Goal: Book appointment/travel/reservation

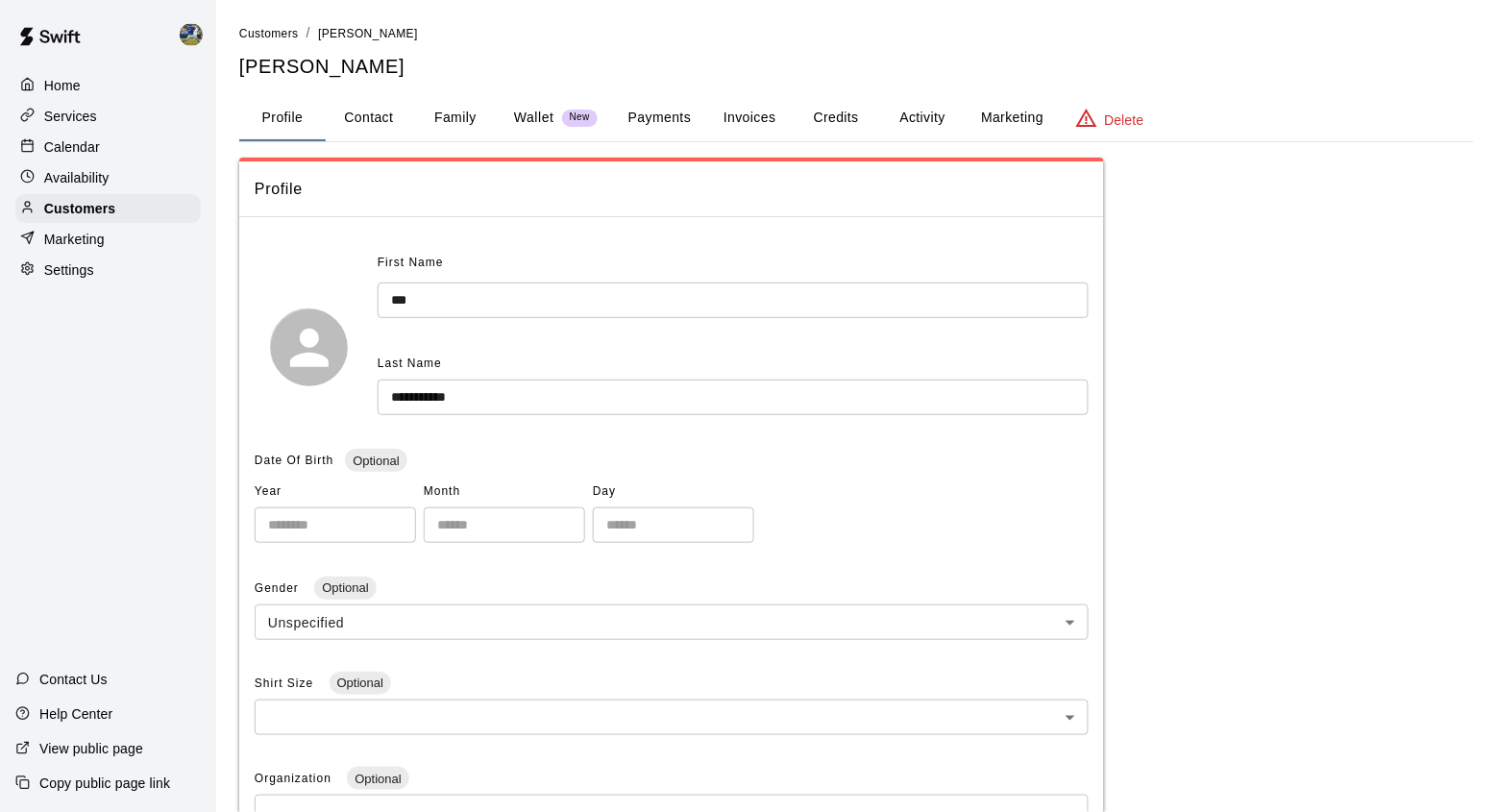
click at [95, 150] on p "Calendar" at bounding box center [72, 146] width 56 height 19
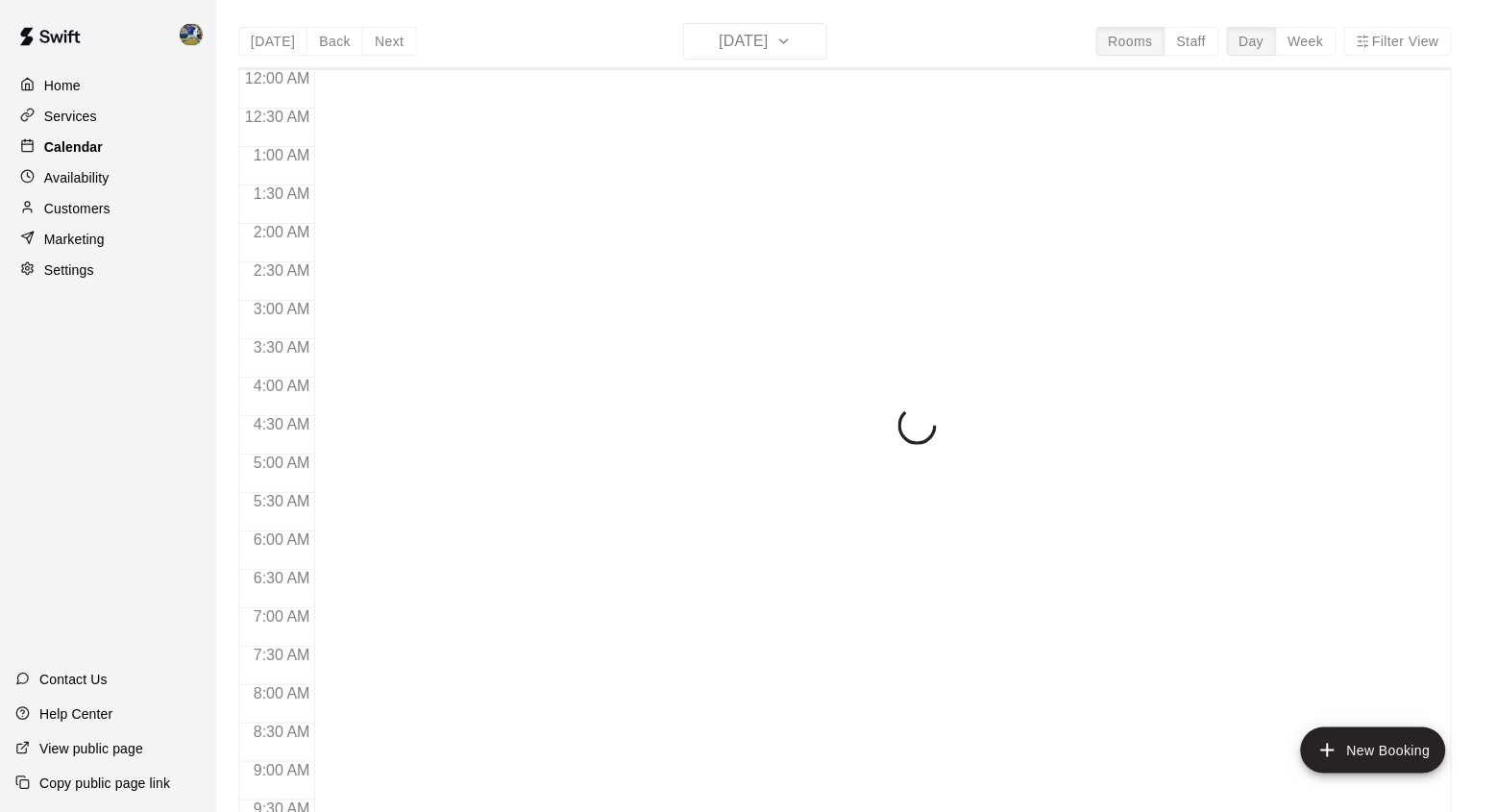
scroll to position [1079, 0]
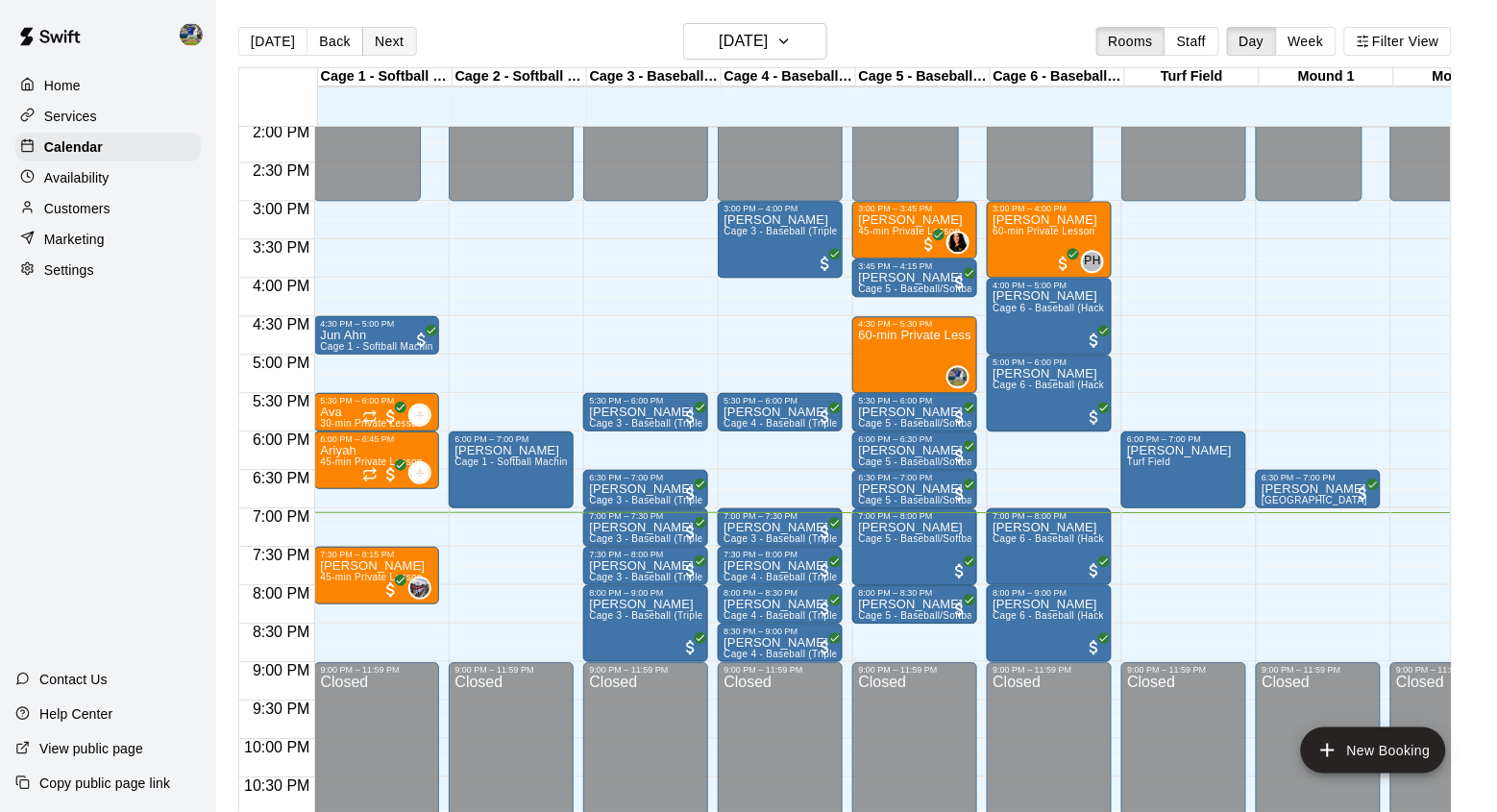
click at [387, 42] on button "Next" at bounding box center [389, 41] width 54 height 29
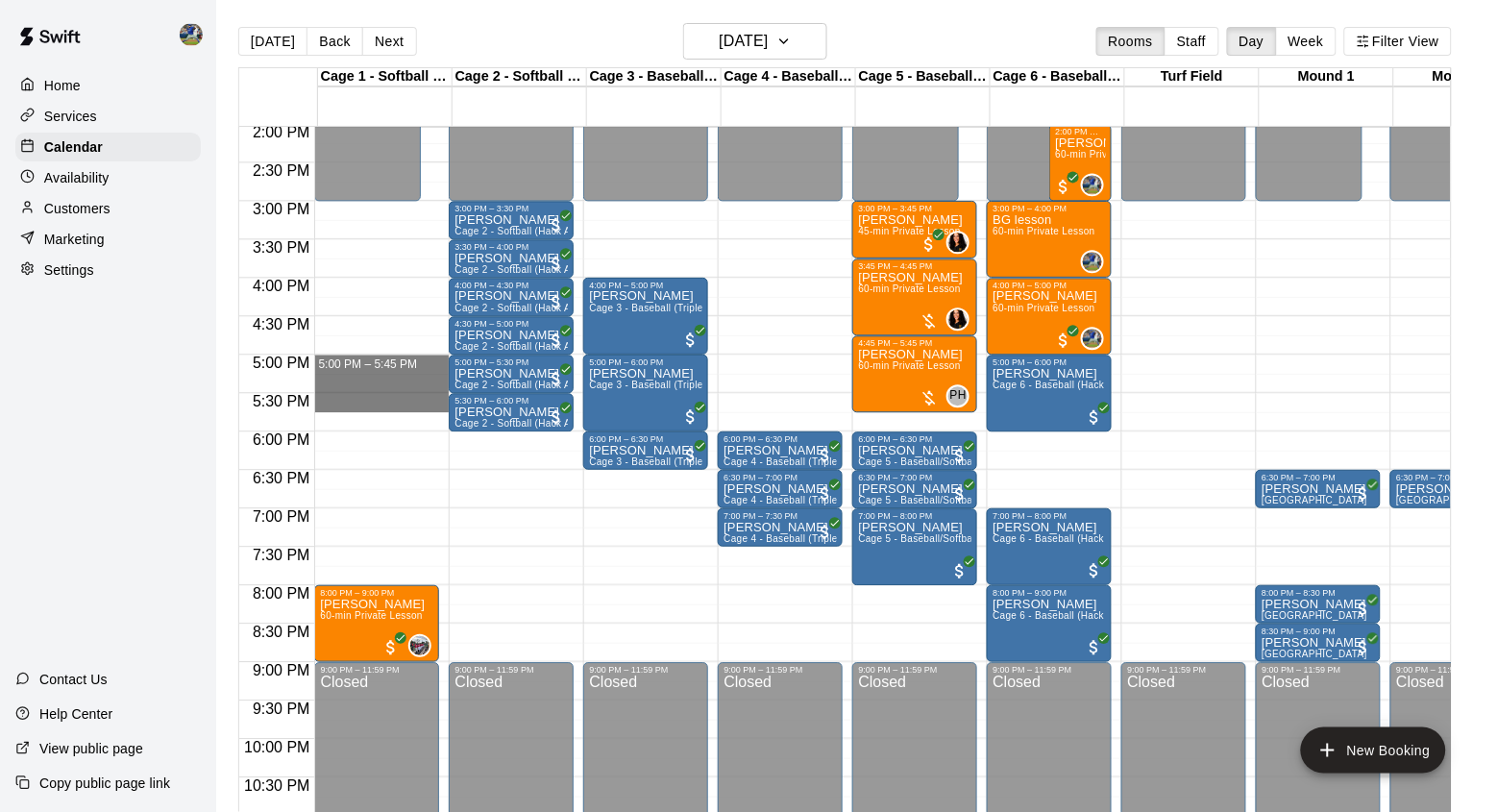
drag, startPoint x: 393, startPoint y: 366, endPoint x: 392, endPoint y: 399, distance: 33.0
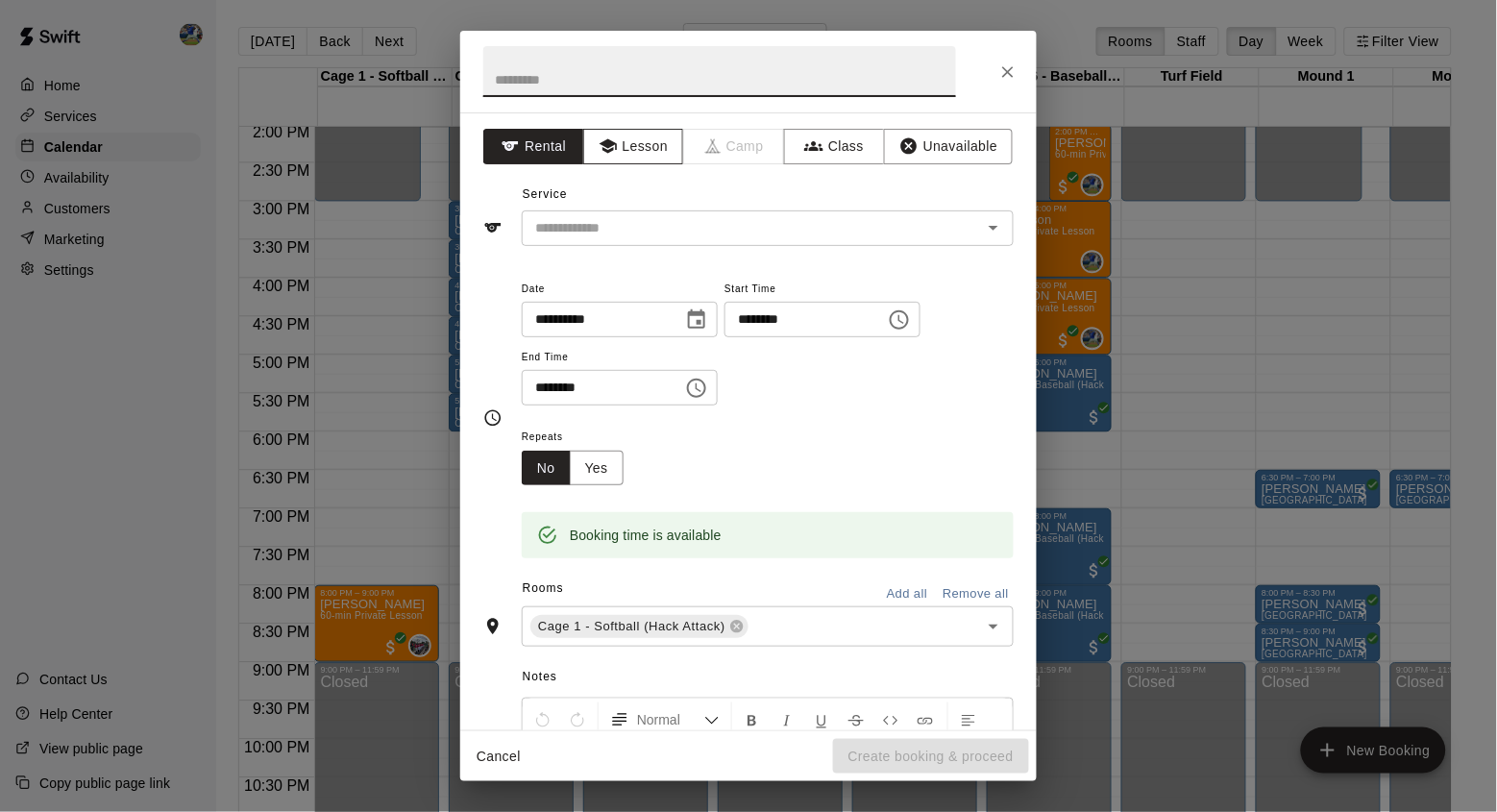
click at [643, 143] on button "Lesson" at bounding box center [633, 147] width 100 height 36
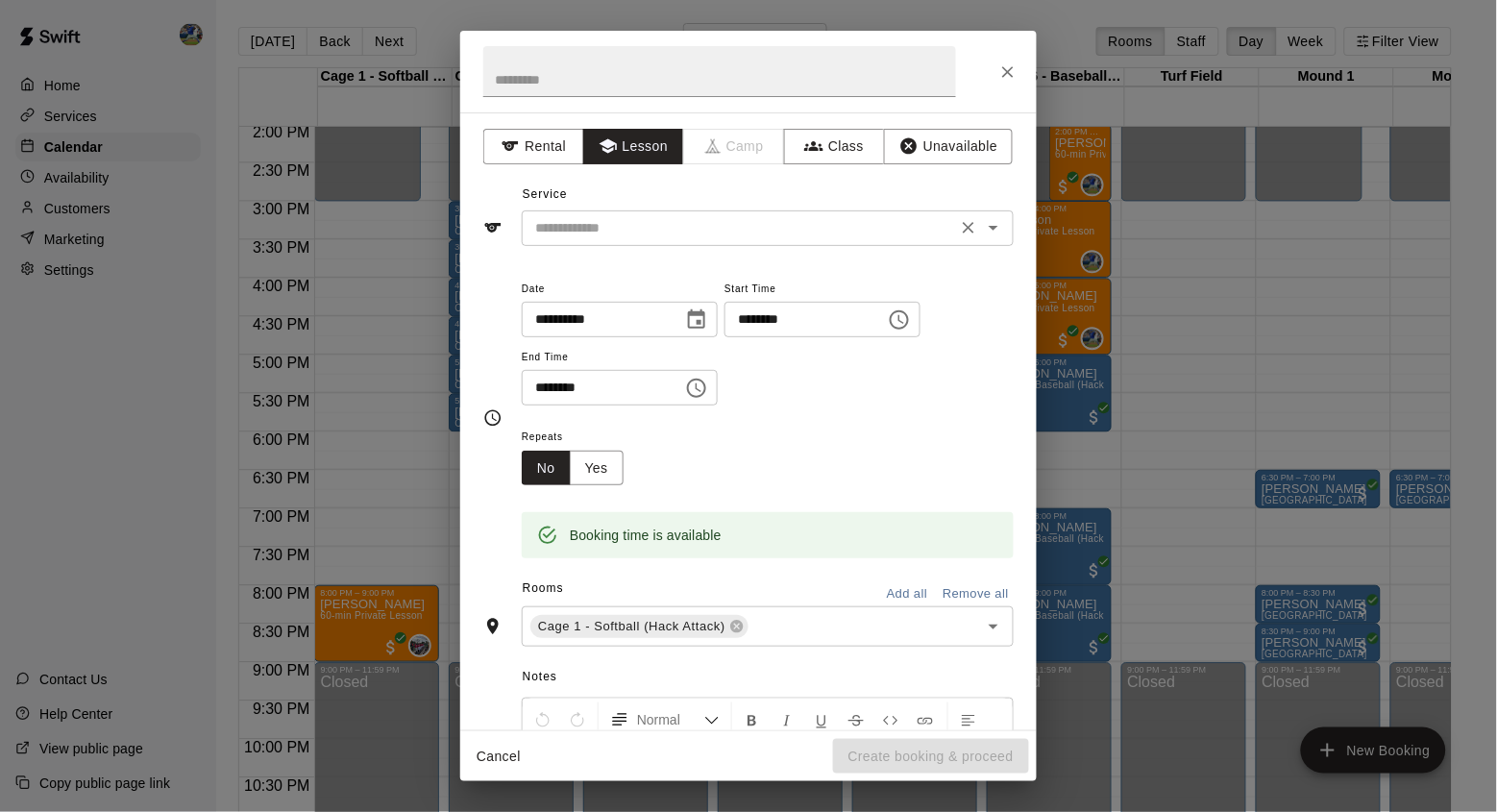
click at [636, 216] on input "text" at bounding box center [740, 228] width 423 height 24
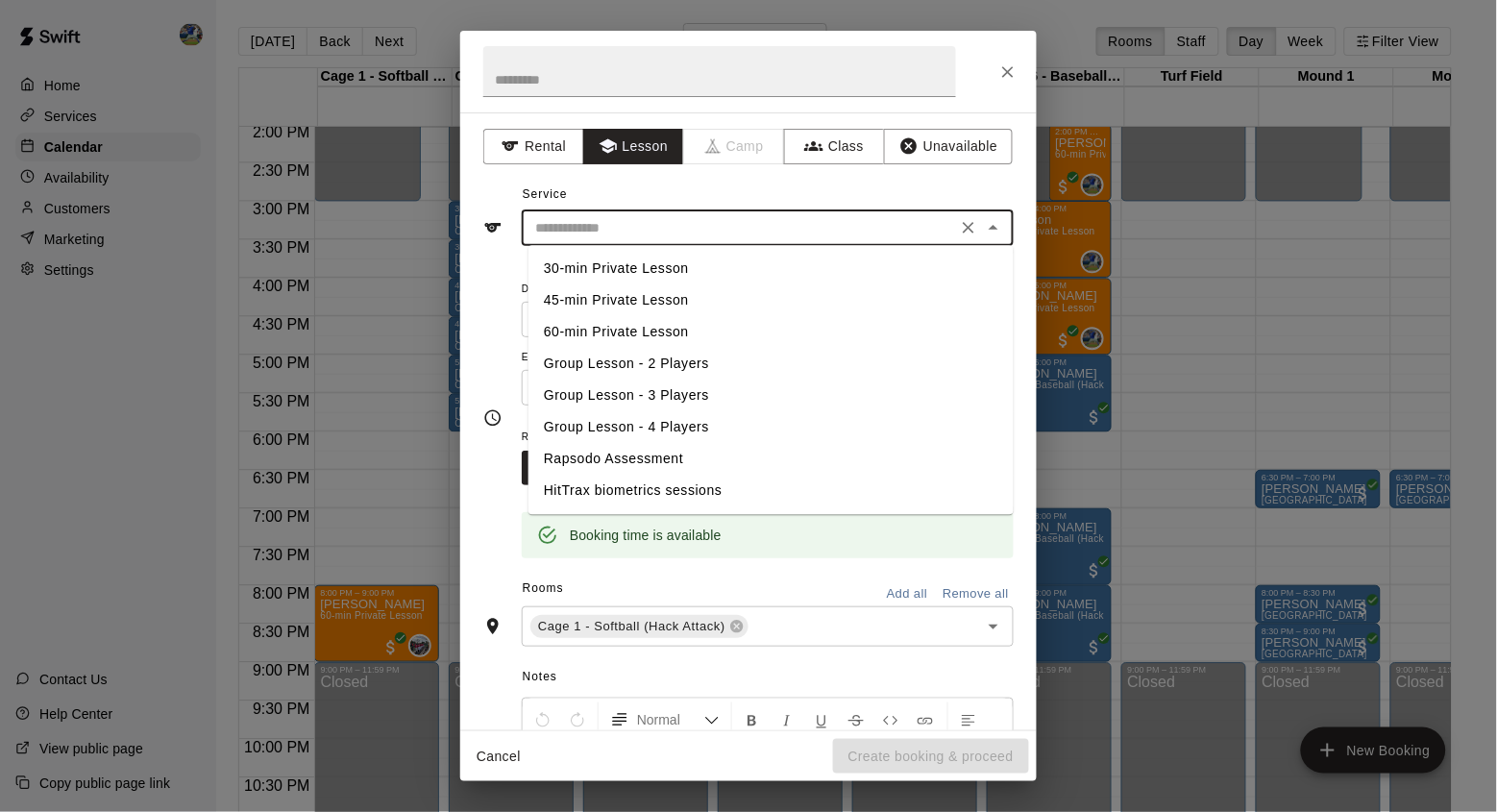
click at [607, 290] on li "45-min Private Lesson" at bounding box center [771, 301] width 485 height 32
type input "**********"
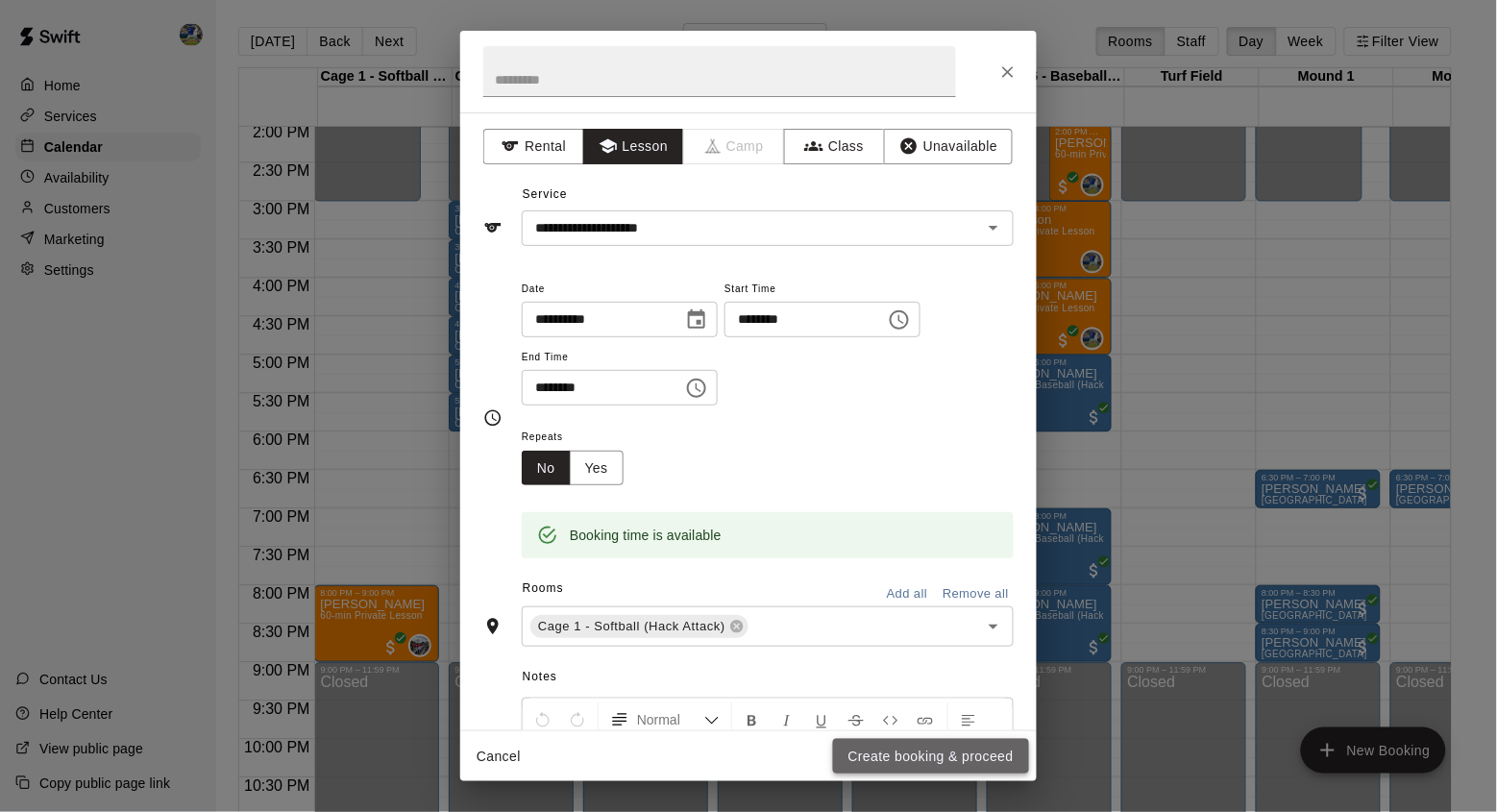
click at [861, 744] on button "Create booking & proceed" at bounding box center [930, 756] width 196 height 36
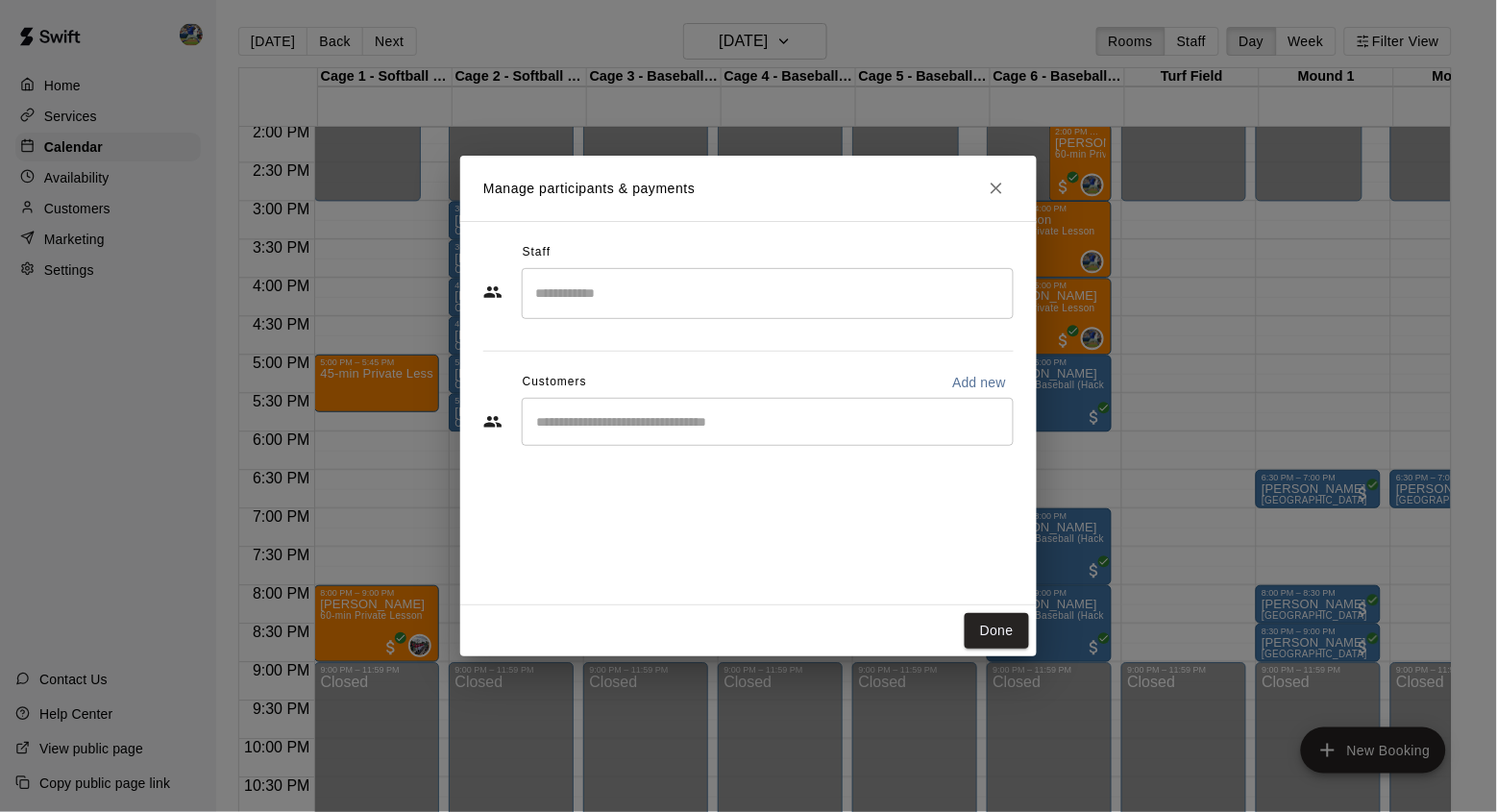
click at [776, 280] on input "Search staff" at bounding box center [767, 293] width 474 height 34
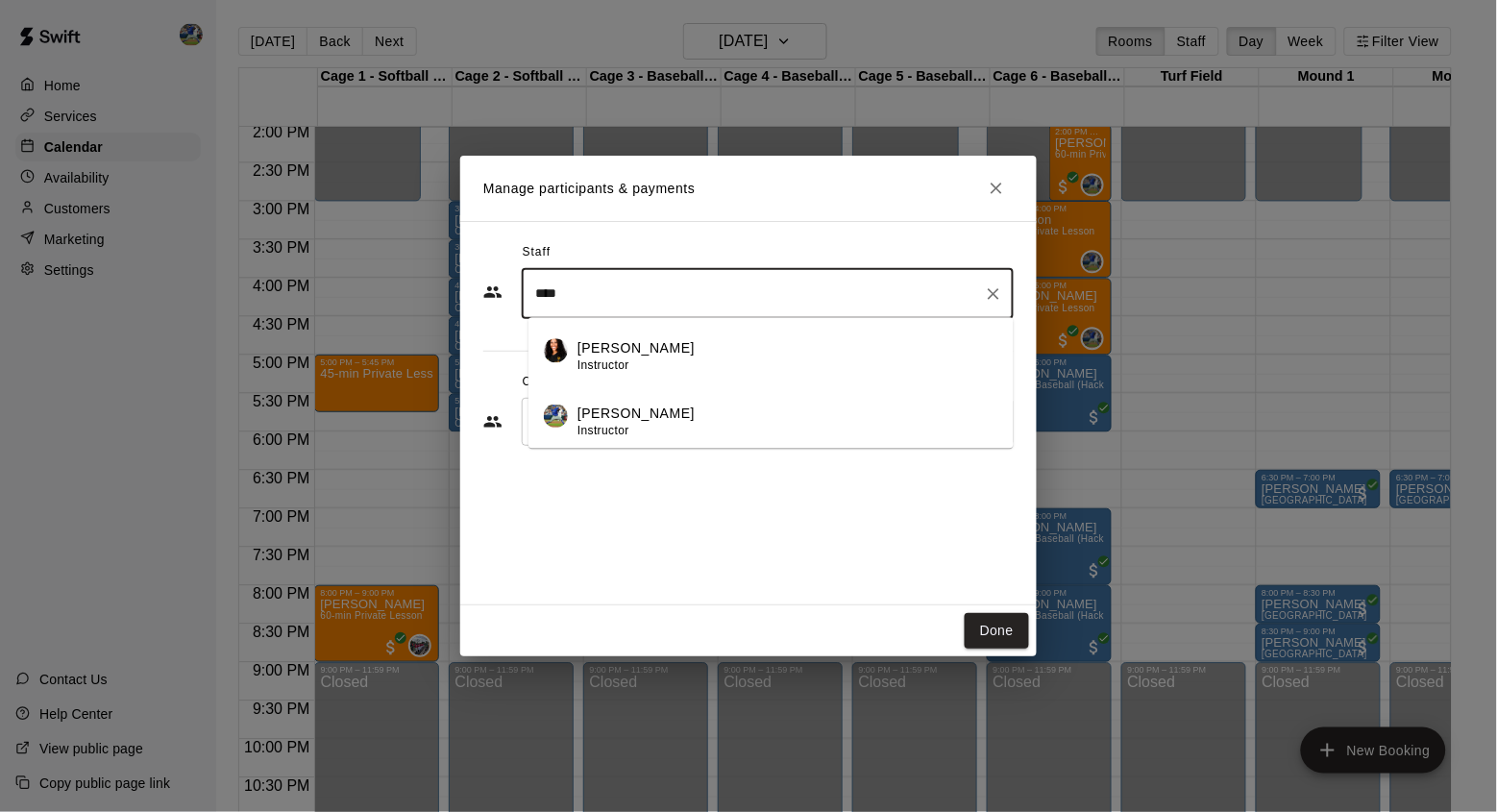
click at [699, 418] on div "[PERSON_NAME] Instructor" at bounding box center [787, 422] width 420 height 38
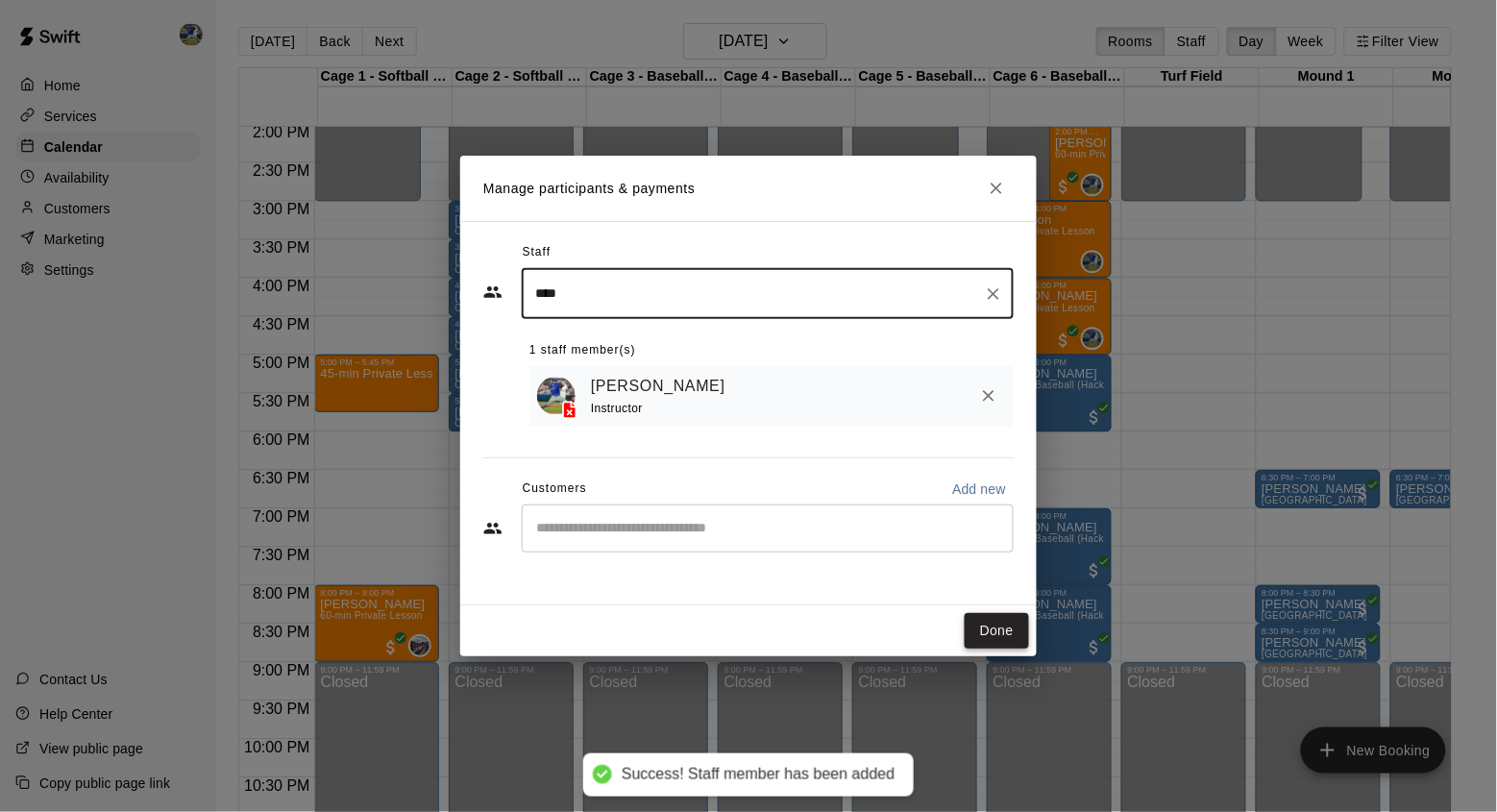
type input "****"
click at [990, 630] on button "Done" at bounding box center [996, 631] width 65 height 36
